Goal: Task Accomplishment & Management: Use online tool/utility

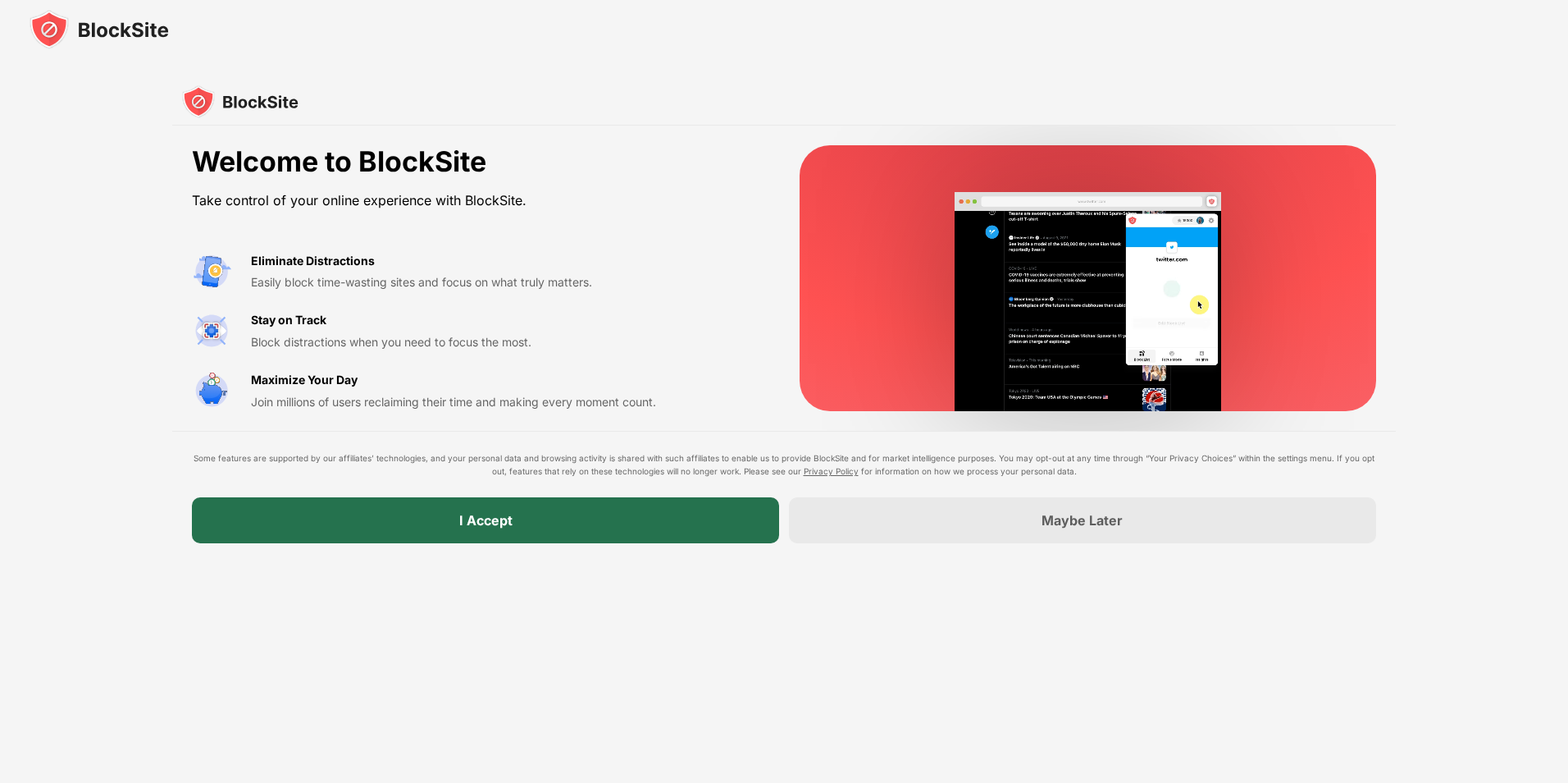
click at [472, 535] on div "I Accept" at bounding box center [486, 520] width 587 height 46
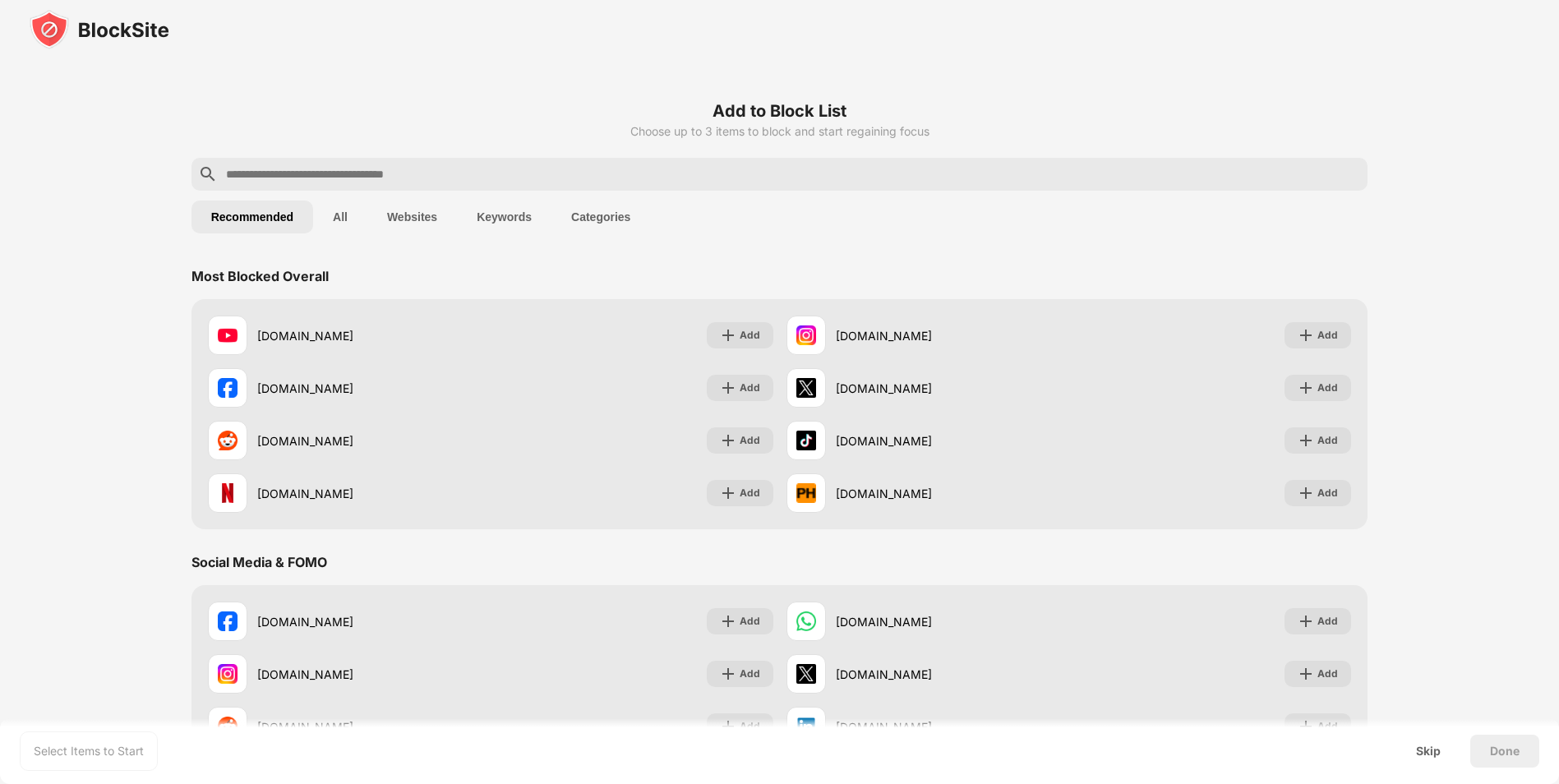
click at [426, 230] on button "Websites" at bounding box center [412, 217] width 89 height 33
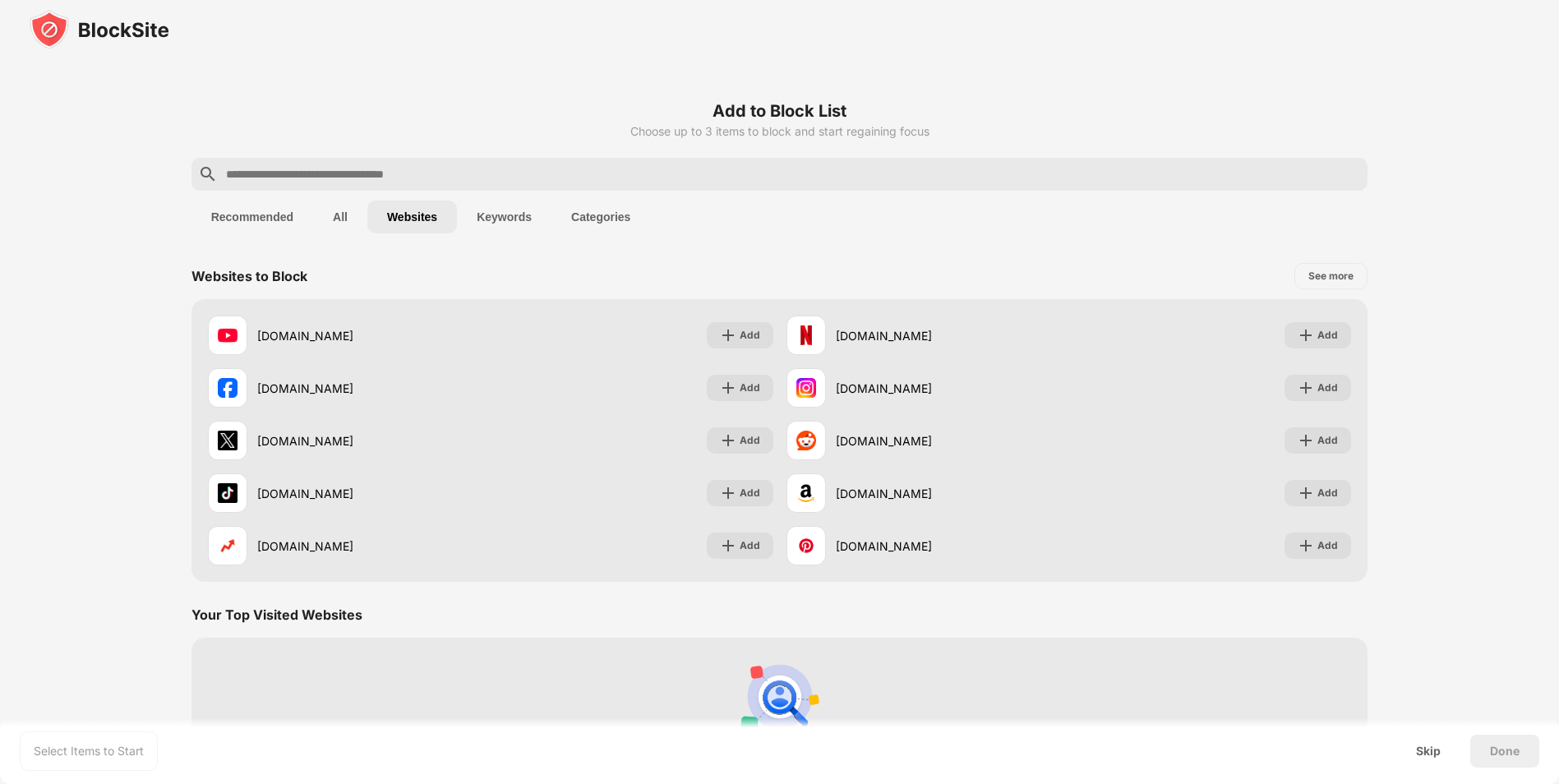
click at [283, 212] on button "Recommended" at bounding box center [252, 217] width 122 height 33
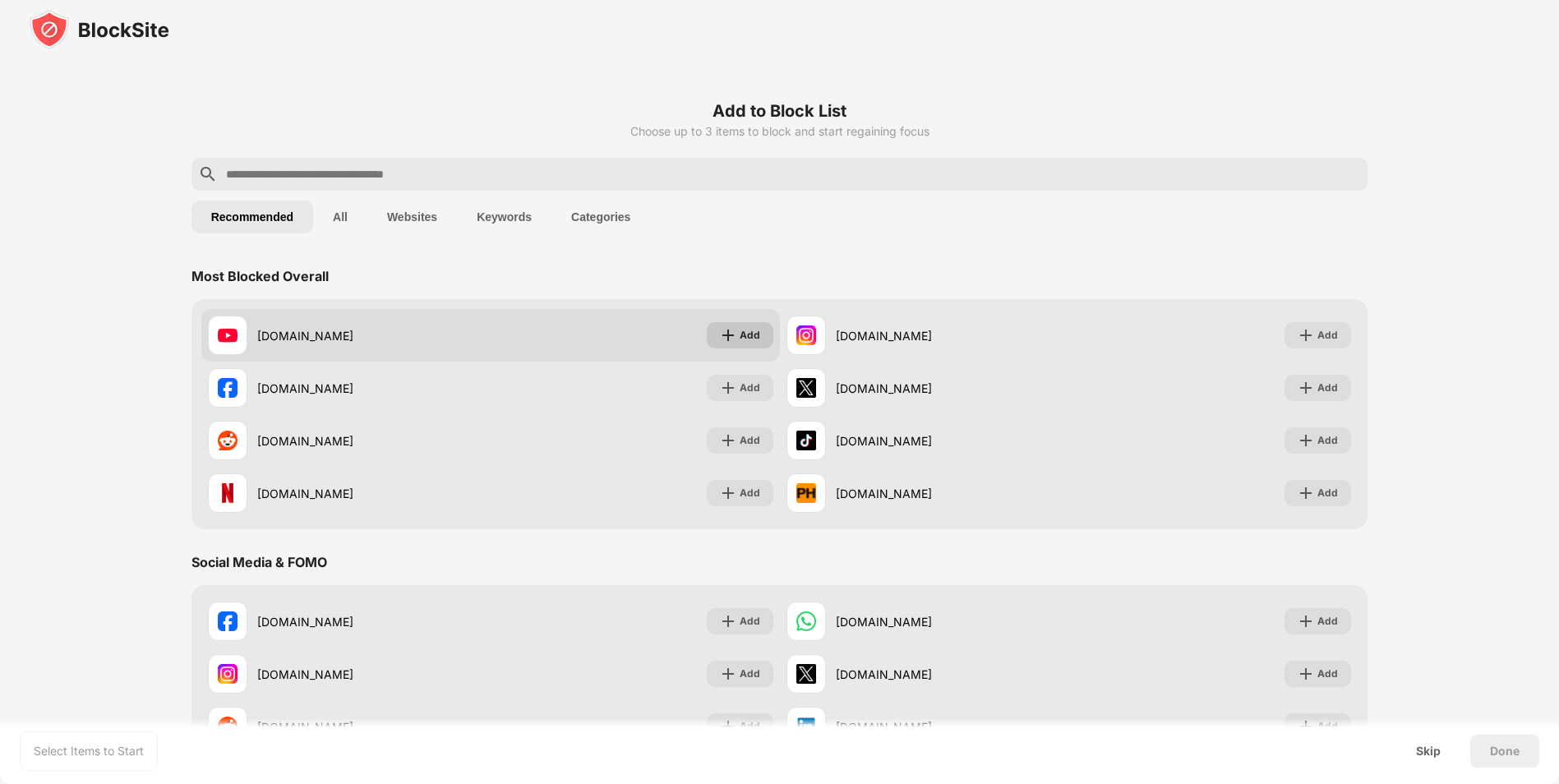
click at [727, 346] on div "Add" at bounding box center [740, 335] width 67 height 26
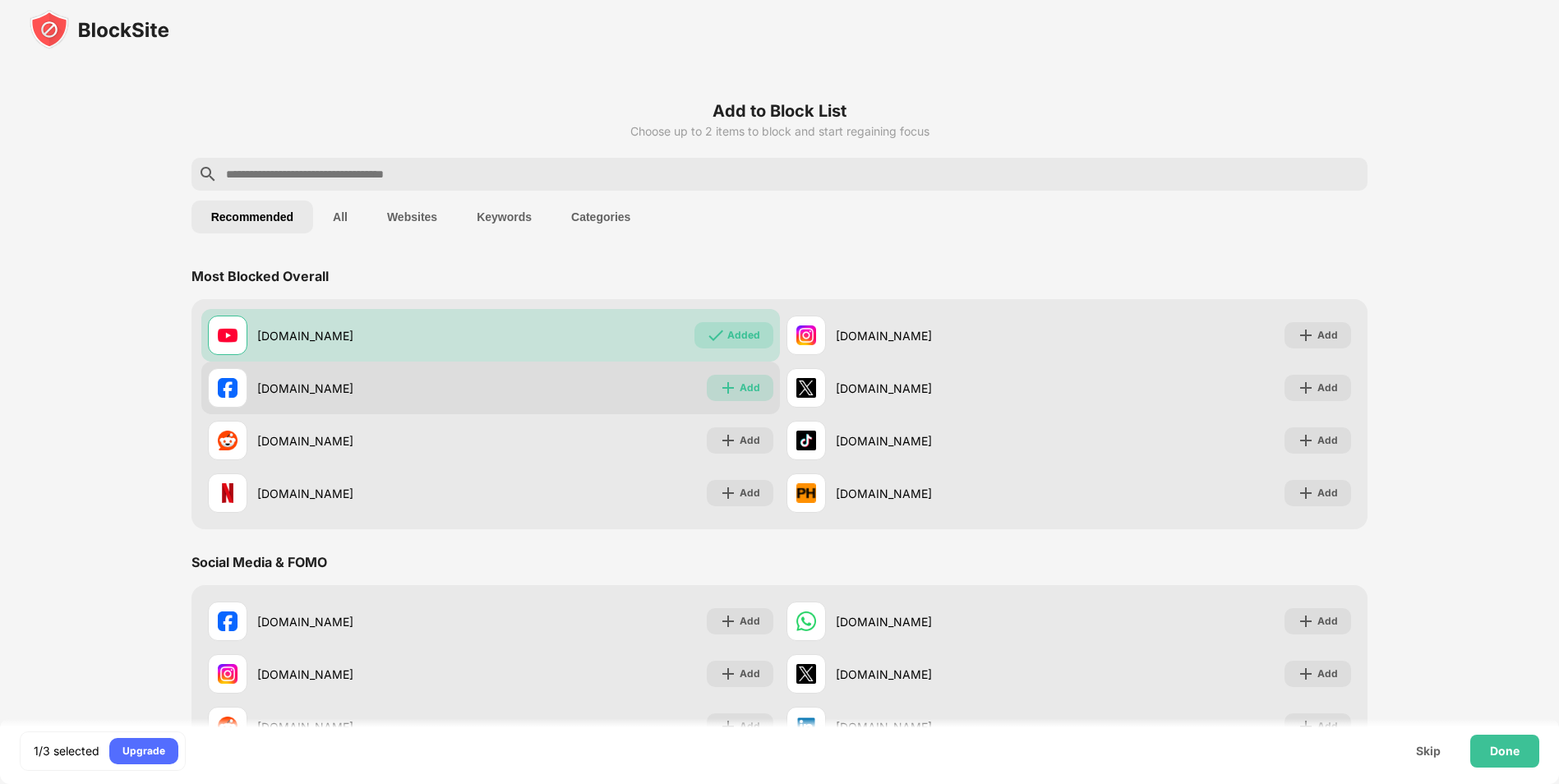
click at [732, 393] on img at bounding box center [727, 388] width 17 height 17
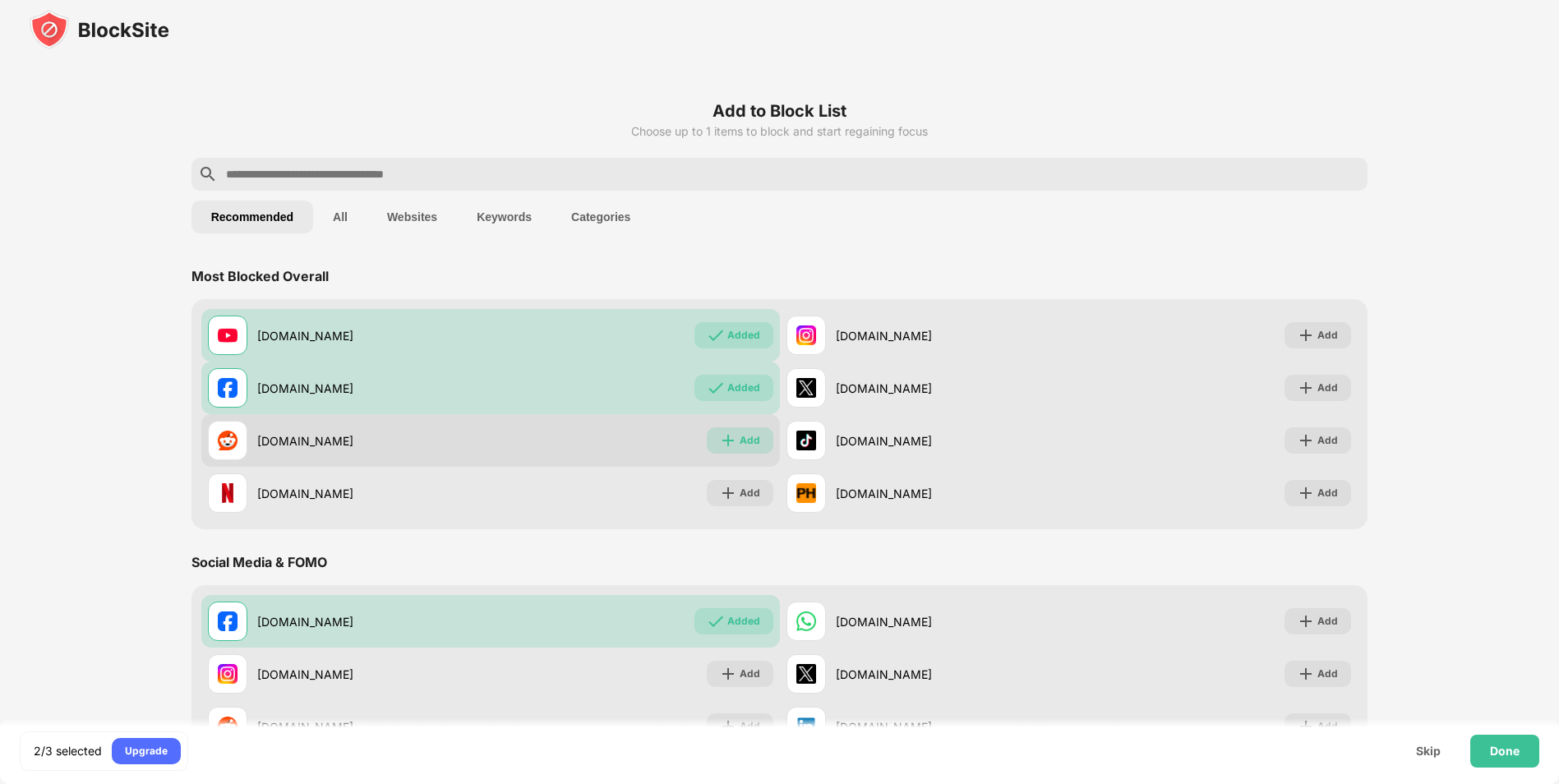
click at [723, 439] on img at bounding box center [727, 440] width 17 height 17
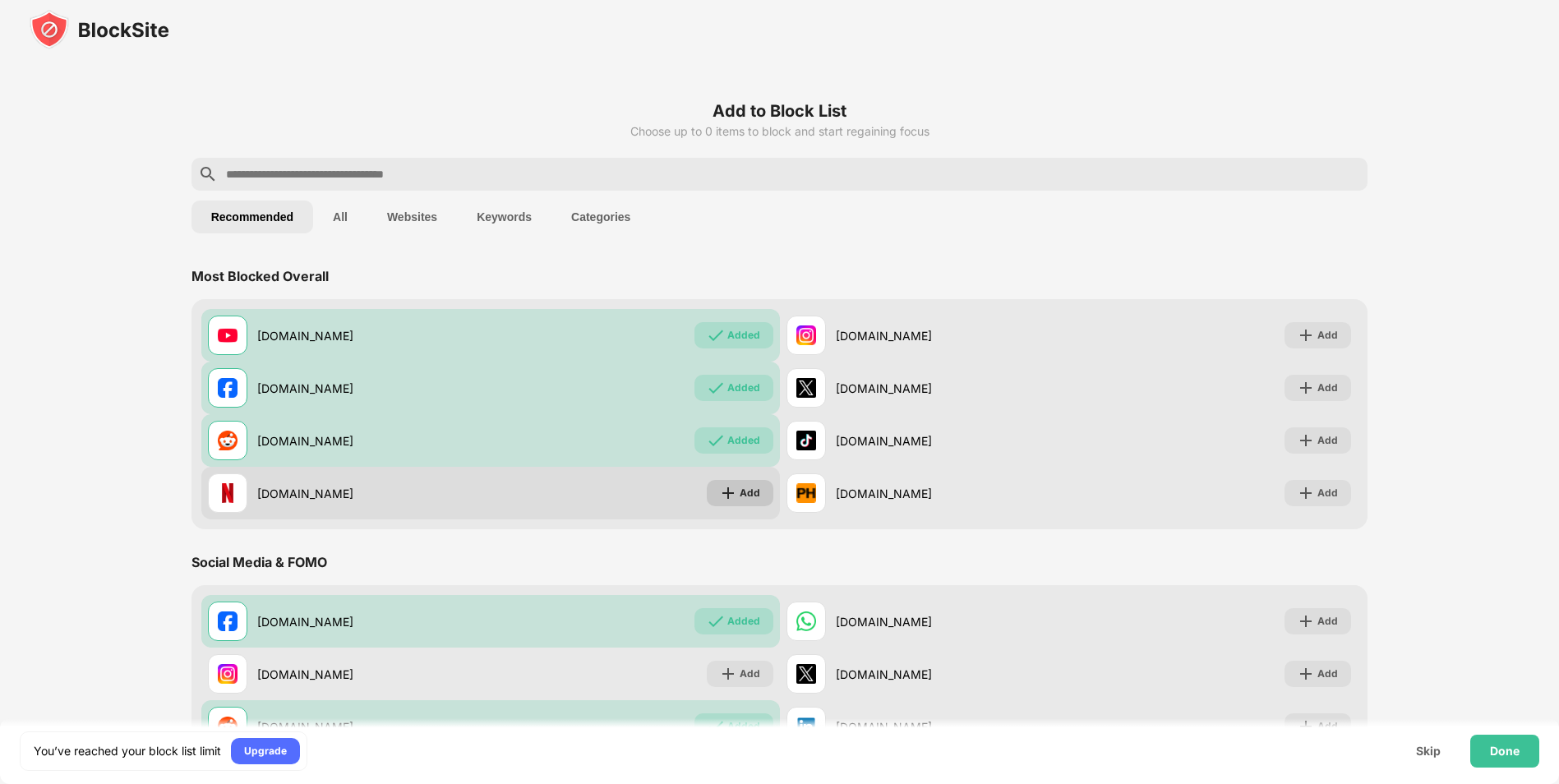
click at [727, 498] on img at bounding box center [727, 493] width 17 height 17
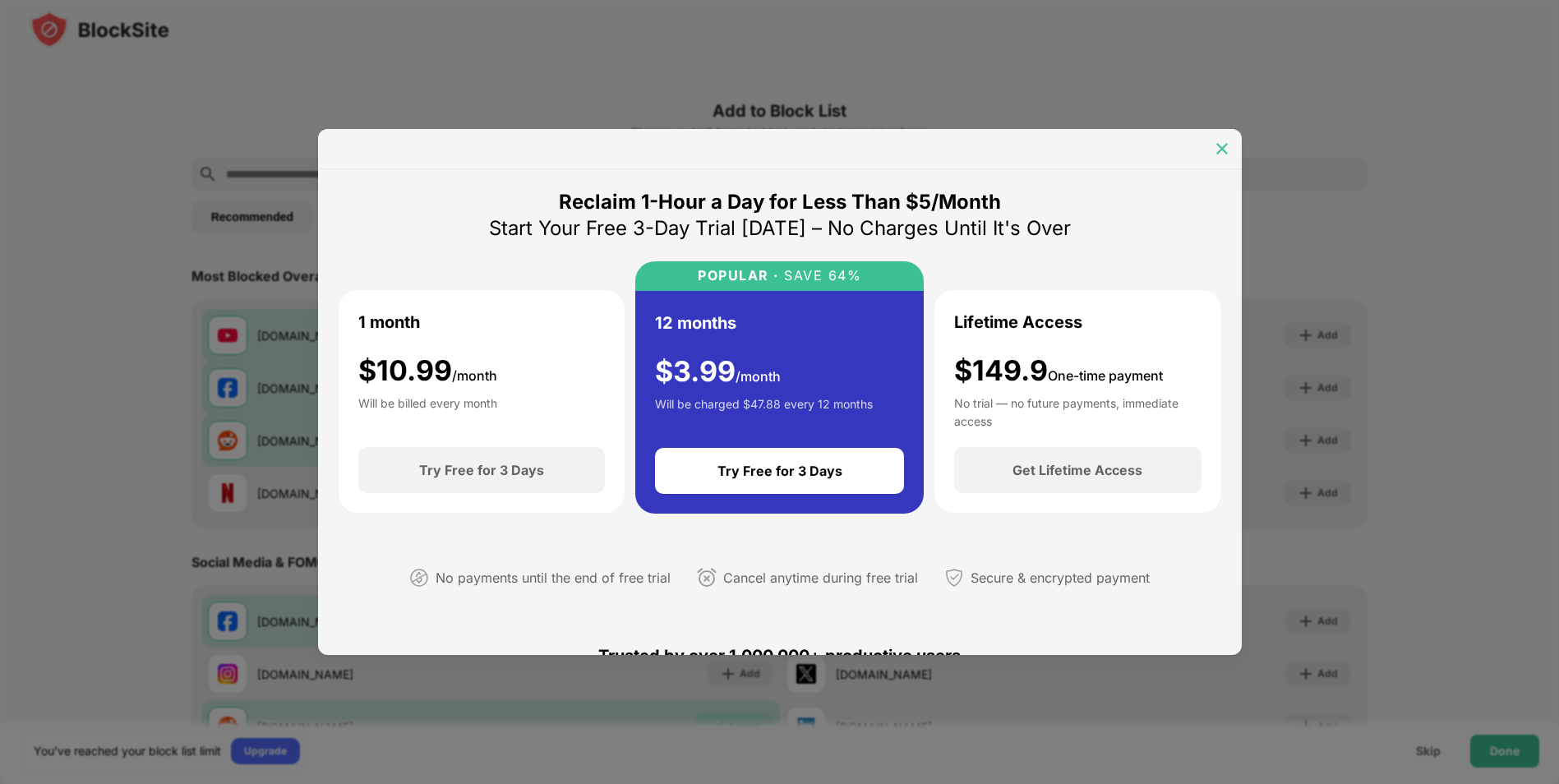
click at [1229, 148] on img at bounding box center [1222, 149] width 17 height 17
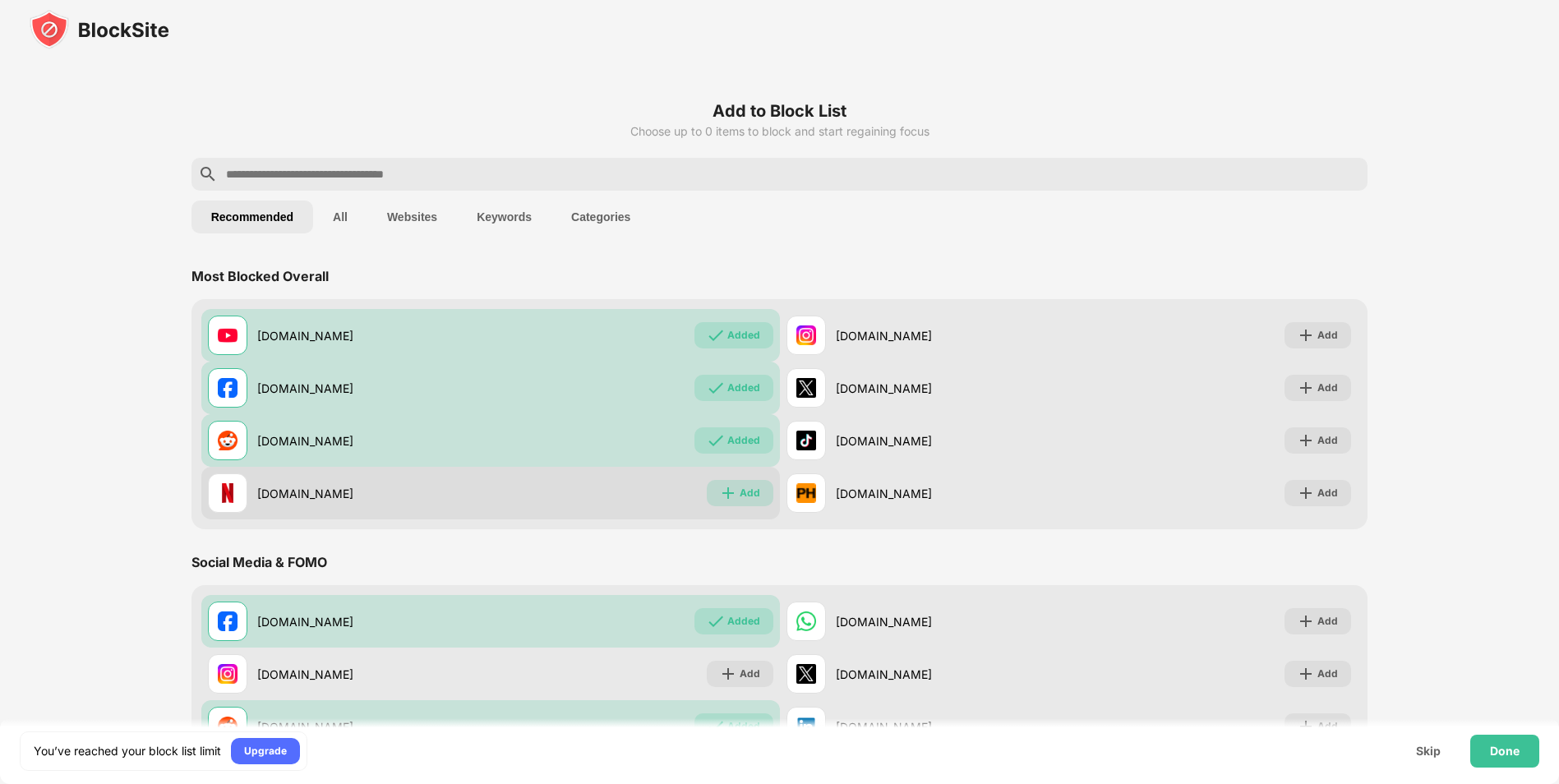
click at [744, 493] on div "Add" at bounding box center [749, 493] width 20 height 17
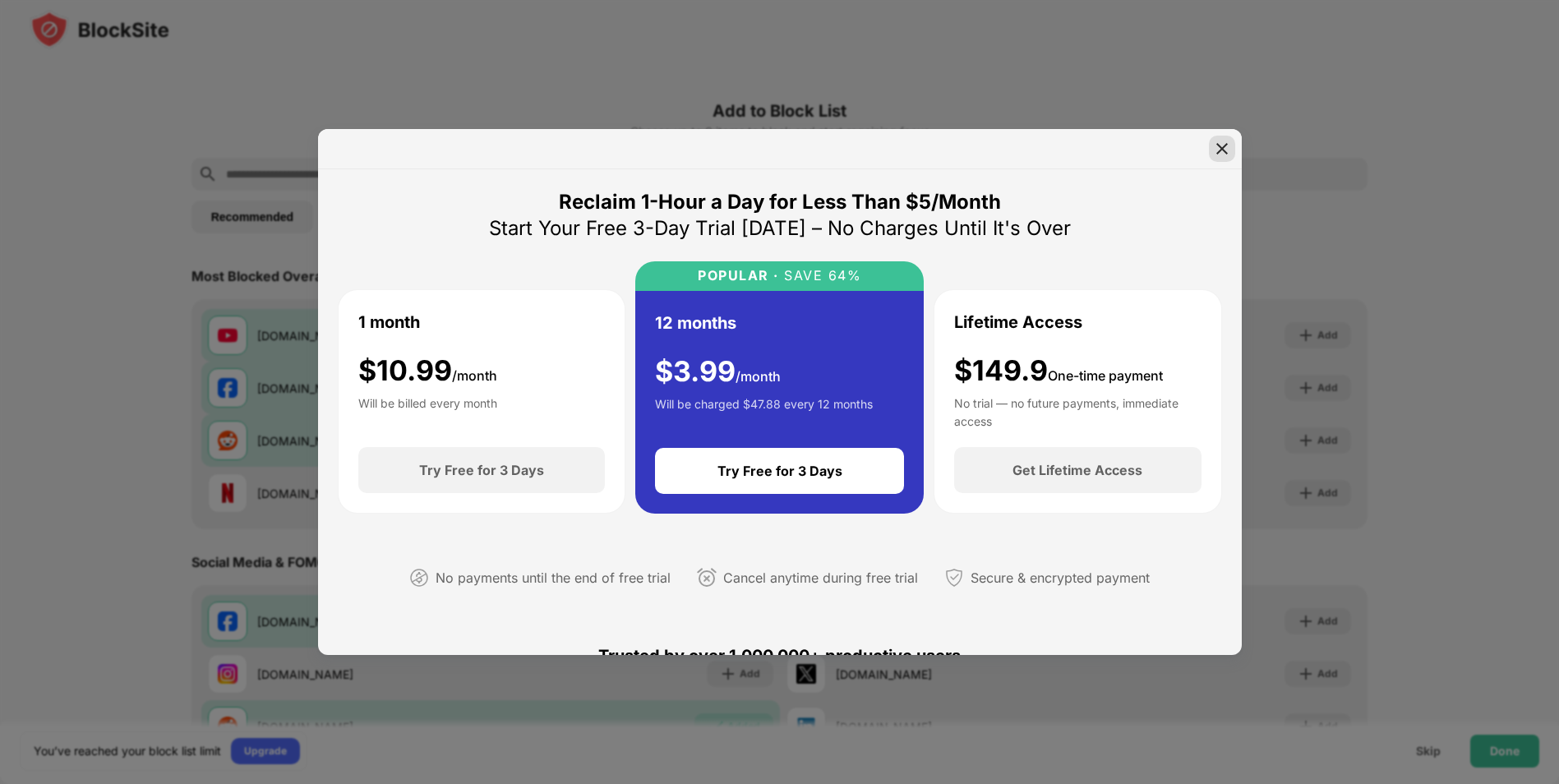
click at [1225, 144] on img at bounding box center [1222, 149] width 17 height 17
